Goal: Navigation & Orientation: Find specific page/section

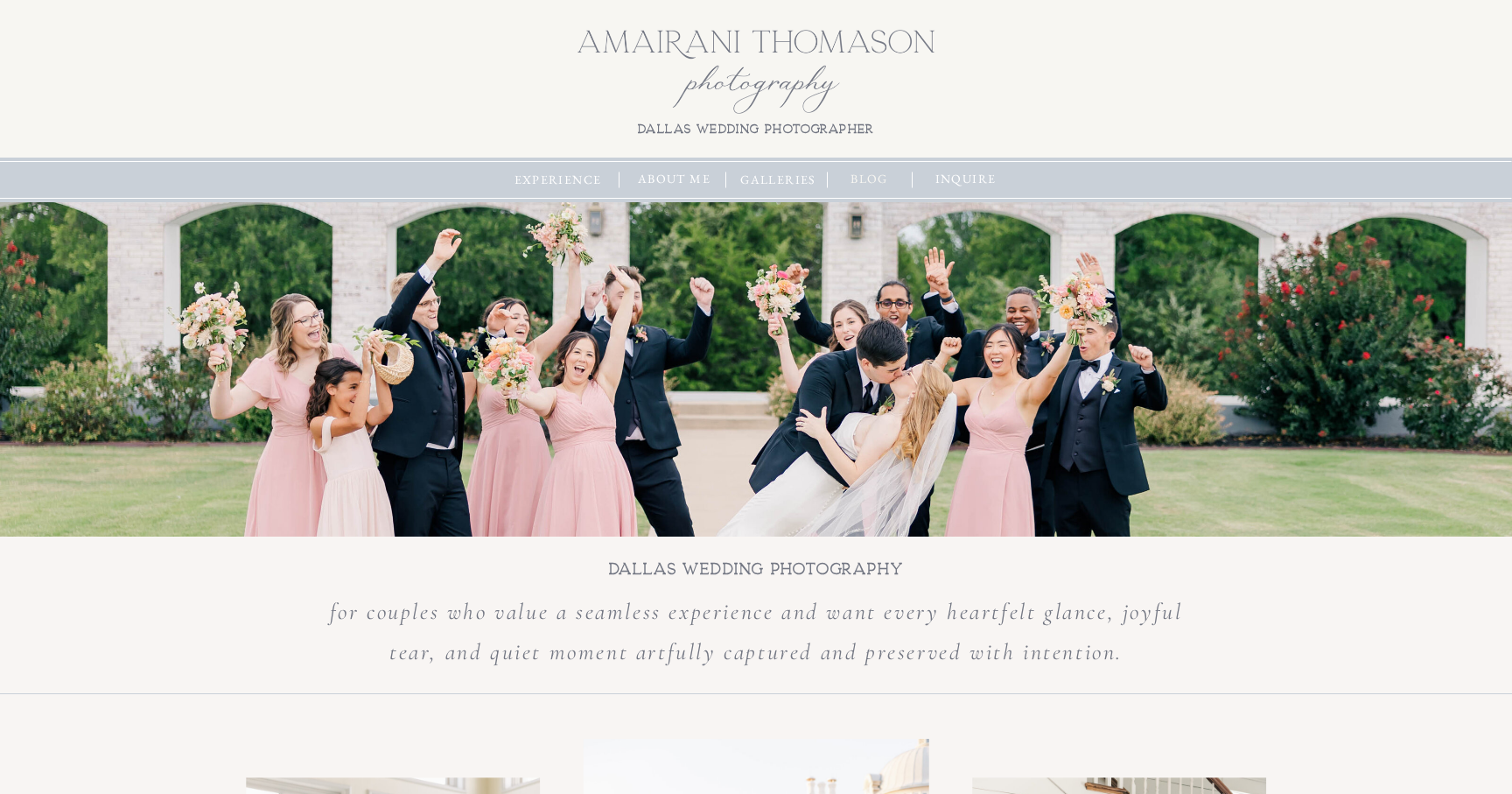
click at [877, 180] on nav "blog" at bounding box center [868, 179] width 55 height 20
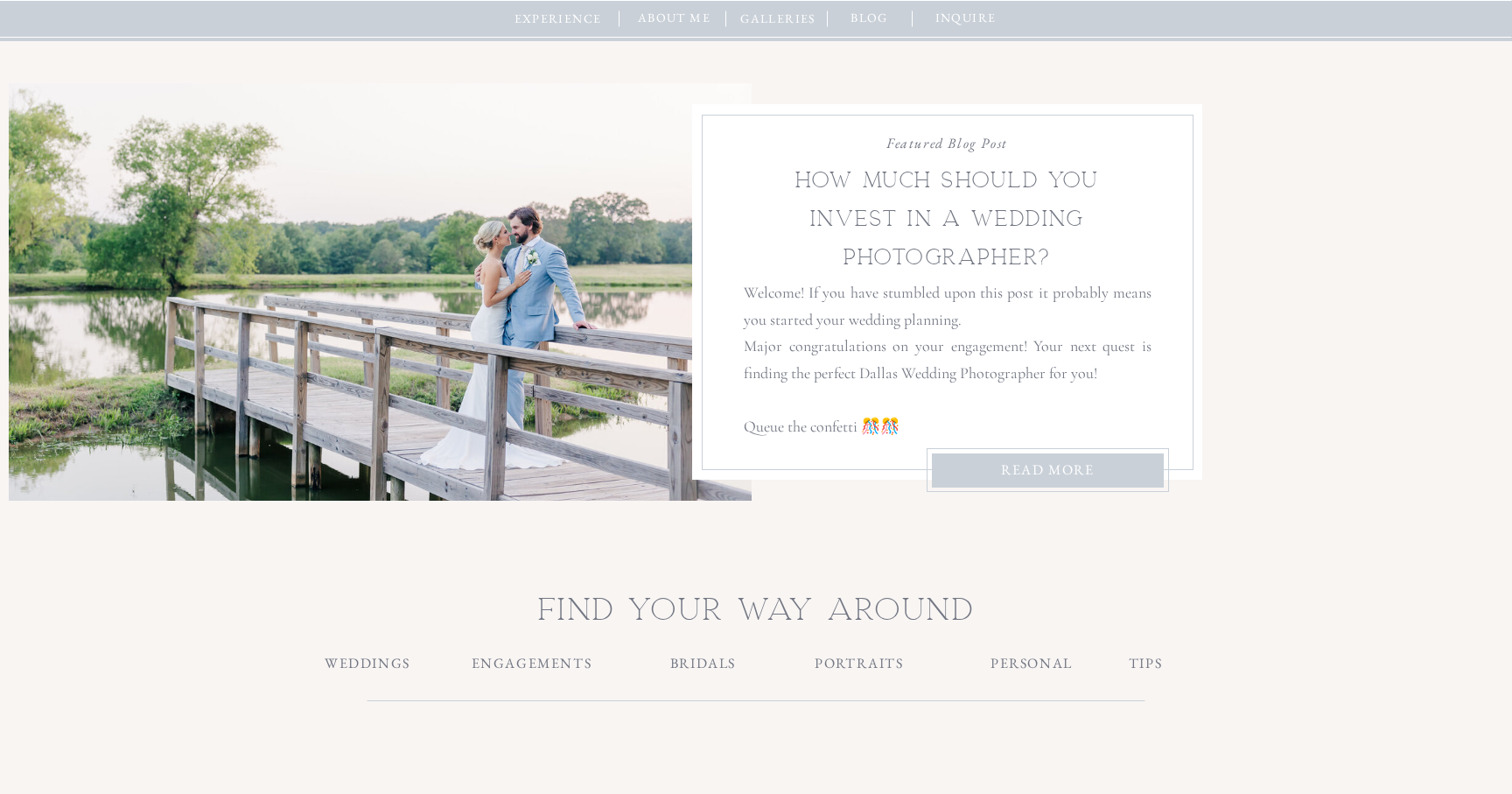
scroll to position [150, 0]
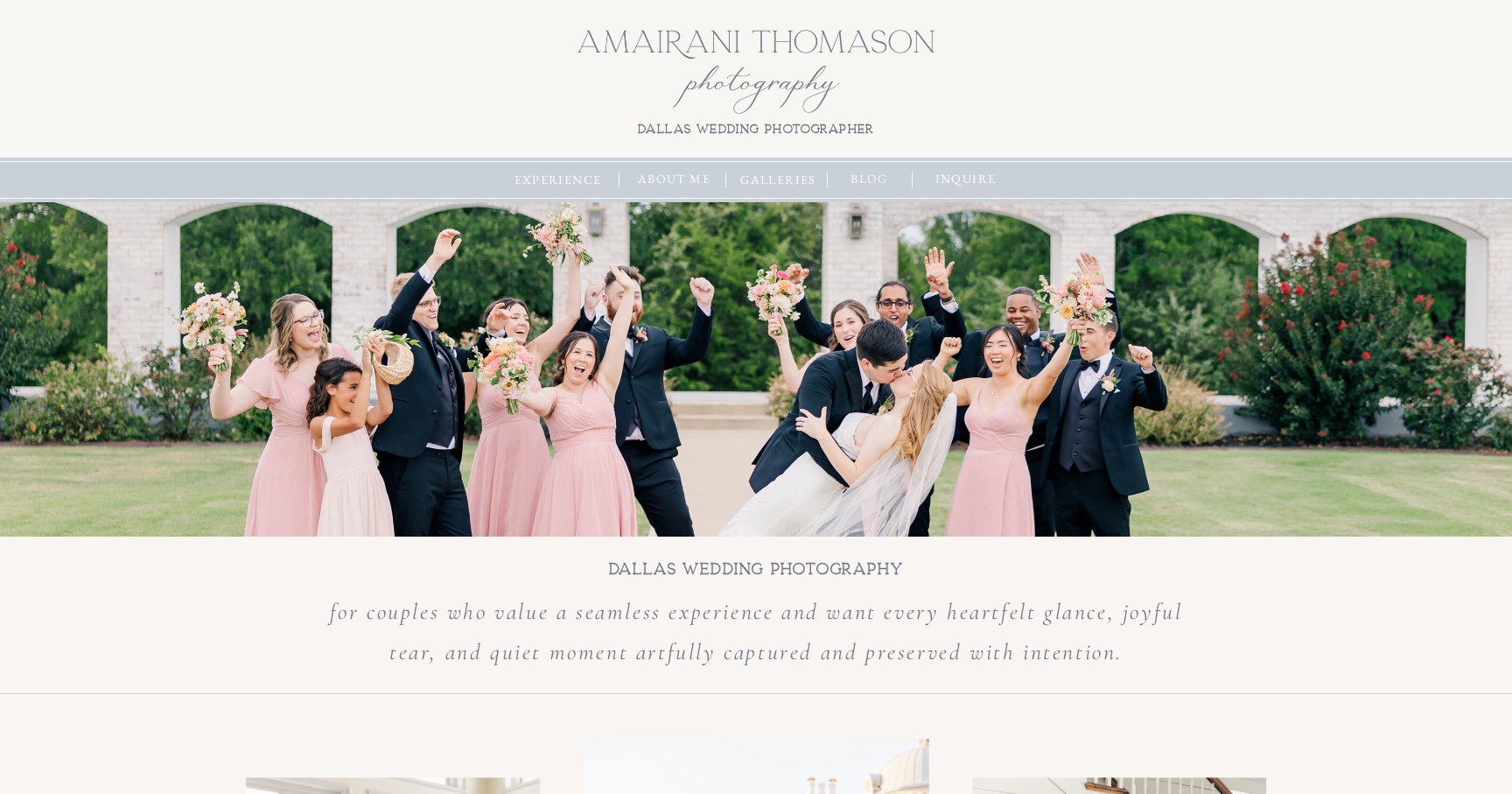
click at [872, 180] on nav "blog" at bounding box center [868, 179] width 55 height 20
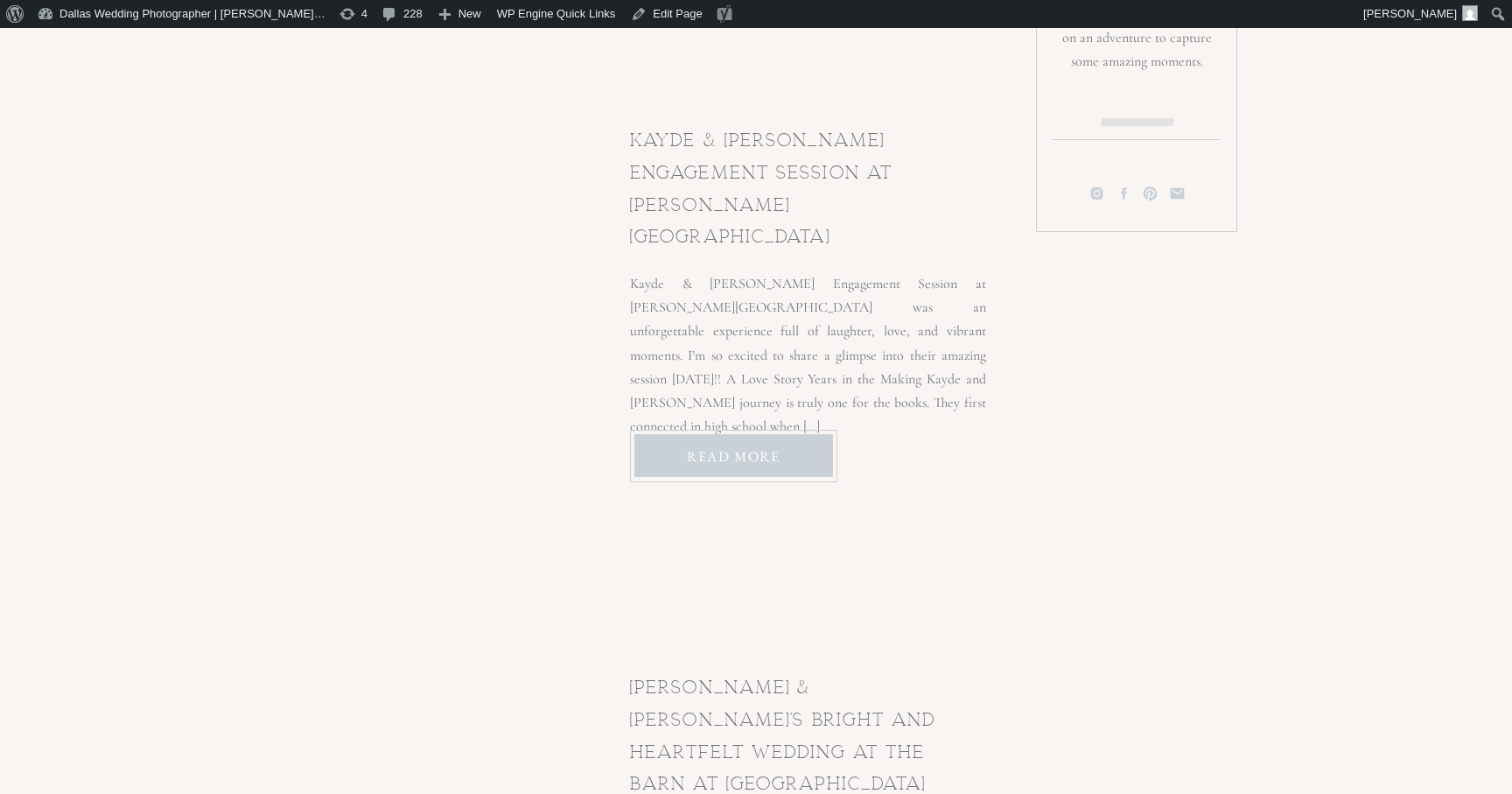
scroll to position [1350, 0]
